Goal: Navigation & Orientation: Find specific page/section

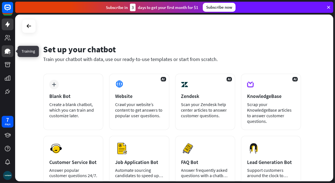
click at [7, 53] on icon at bounding box center [8, 51] width 6 height 5
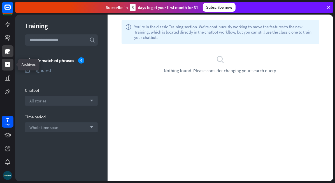
click at [6, 62] on icon at bounding box center [8, 64] width 6 height 5
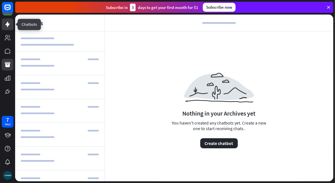
click at [5, 21] on icon at bounding box center [7, 24] width 7 height 7
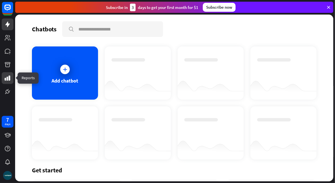
click at [10, 79] on icon at bounding box center [8, 78] width 6 height 5
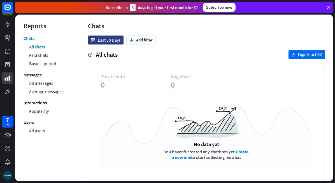
click at [326, 6] on icon at bounding box center [328, 7] width 5 height 5
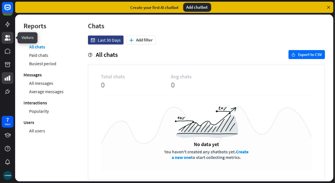
click at [9, 34] on link at bounding box center [8, 38] width 12 height 12
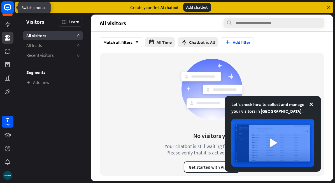
click at [8, 11] on rect at bounding box center [7, 7] width 12 height 12
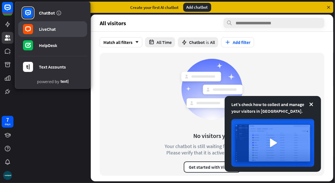
click at [41, 27] on div "LiveChat" at bounding box center [47, 29] width 17 height 6
